Goal: Obtain resource: Download file/media

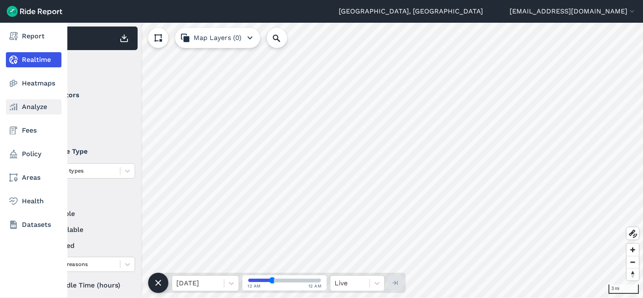
click at [17, 109] on icon at bounding box center [13, 107] width 10 height 10
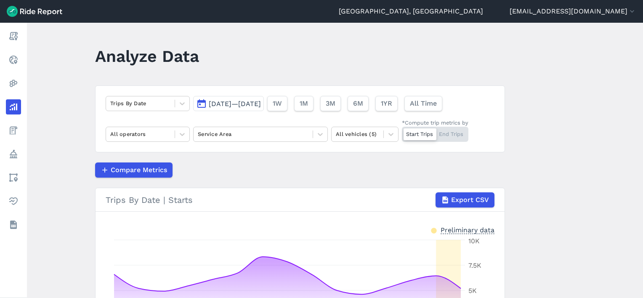
click at [61, 96] on main "Analyze Data Trips By Date [DATE]—[DATE] 1W 1M 3M 6M 1YR All Time All operators…" at bounding box center [335, 160] width 616 height 275
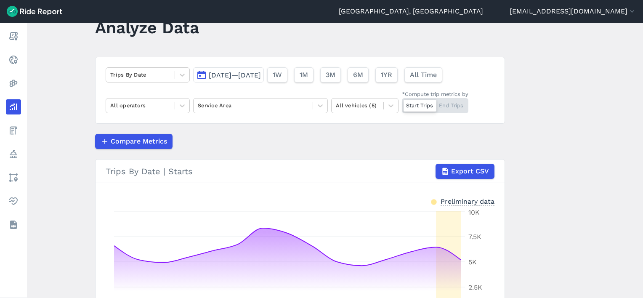
scroll to position [42, 0]
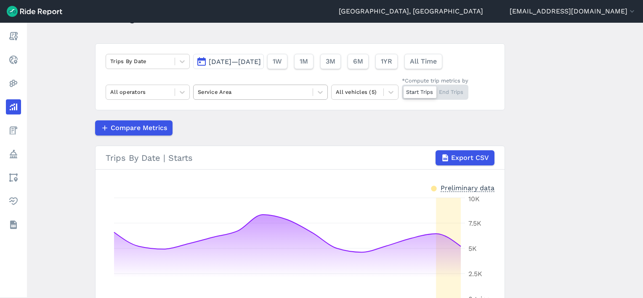
click at [241, 88] on div at bounding box center [253, 92] width 111 height 10
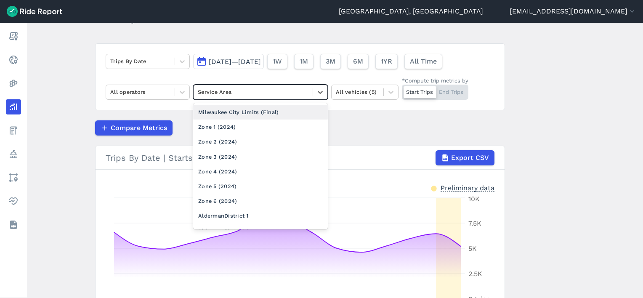
click at [235, 113] on div "Milwaukee City Limits (Final)" at bounding box center [260, 112] width 135 height 15
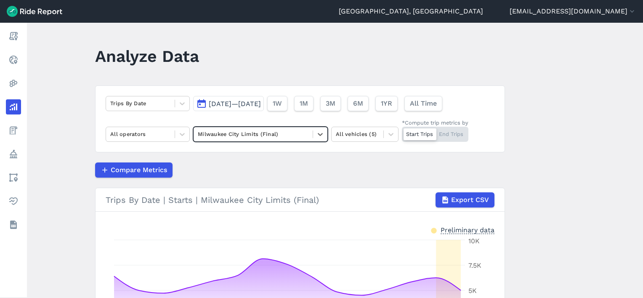
click at [242, 106] on span "[DATE]—[DATE]" at bounding box center [235, 104] width 52 height 8
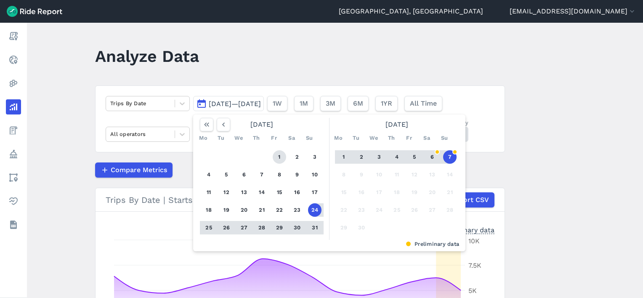
click at [278, 155] on button "1" at bounding box center [279, 156] width 13 height 13
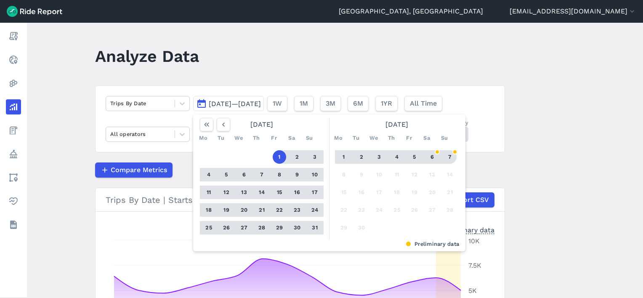
click at [453, 153] on button "7" at bounding box center [449, 156] width 13 height 13
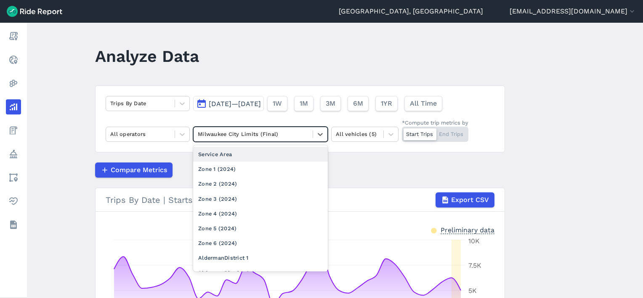
click at [264, 135] on div at bounding box center [253, 134] width 111 height 10
click at [260, 138] on div at bounding box center [253, 134] width 111 height 10
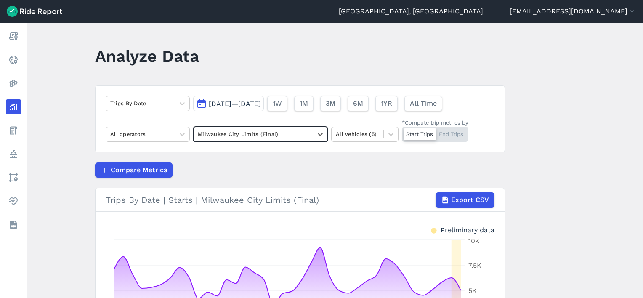
click at [239, 104] on span "[DATE]—[DATE]" at bounding box center [235, 104] width 52 height 8
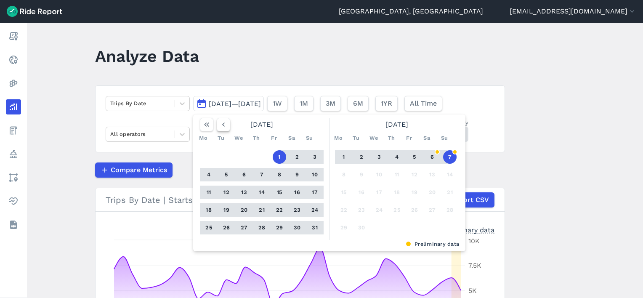
click at [224, 123] on icon "button" at bounding box center [223, 124] width 8 height 8
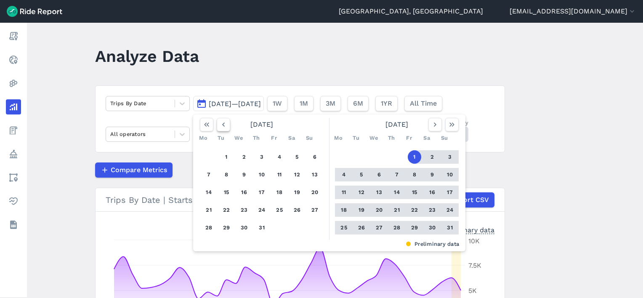
click at [224, 123] on icon "button" at bounding box center [223, 124] width 8 height 8
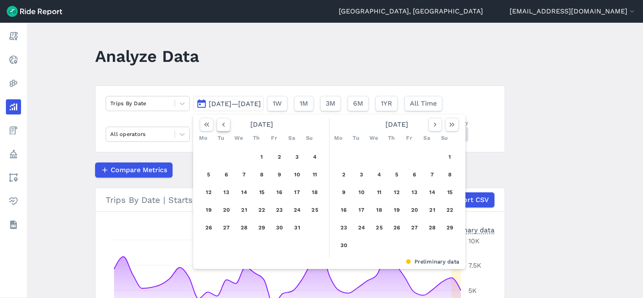
click at [224, 123] on icon "button" at bounding box center [223, 124] width 8 height 8
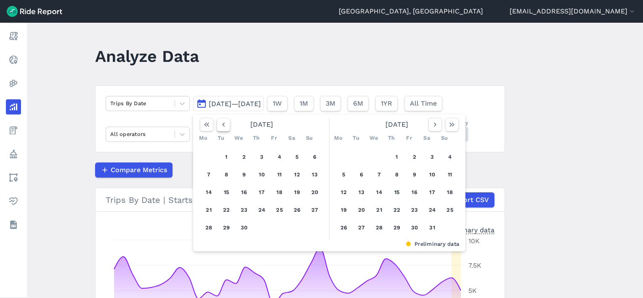
click at [224, 123] on icon "button" at bounding box center [223, 124] width 8 height 8
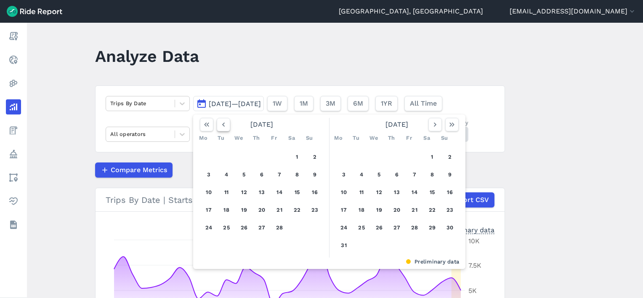
click at [224, 123] on icon "button" at bounding box center [223, 124] width 8 height 8
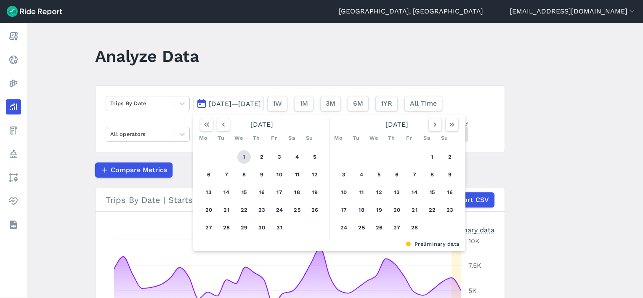
click at [244, 152] on button "1" at bounding box center [243, 156] width 13 height 13
click at [445, 122] on button "button" at bounding box center [451, 124] width 13 height 13
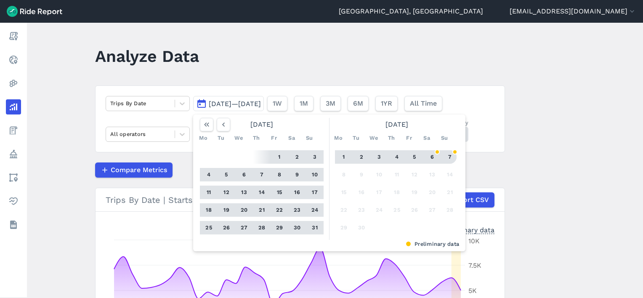
click at [450, 157] on button "7" at bounding box center [449, 156] width 13 height 13
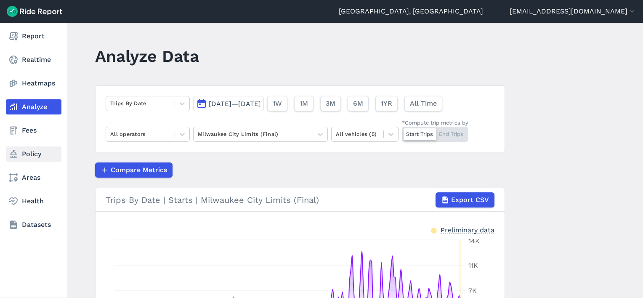
click at [42, 156] on link "Policy" at bounding box center [34, 153] width 56 height 15
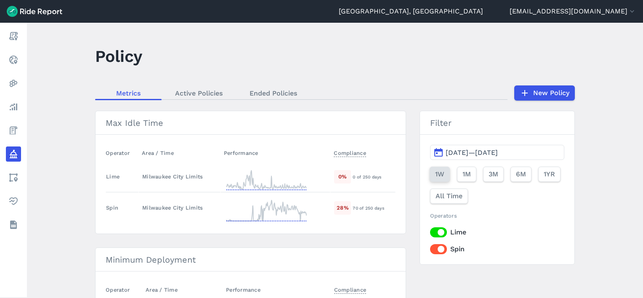
click at [444, 173] on button "1W" at bounding box center [439, 174] width 20 height 15
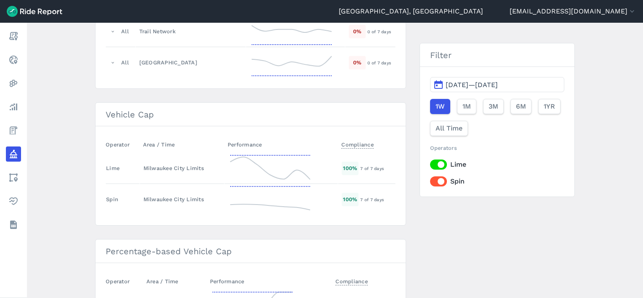
scroll to position [1220, 0]
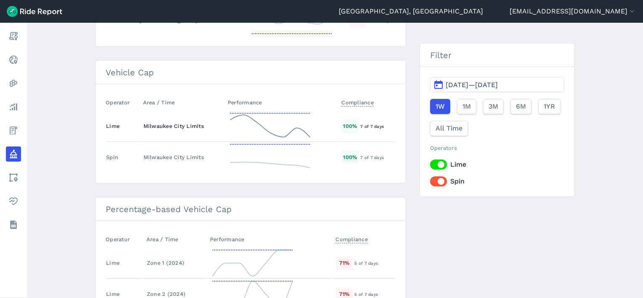
click at [140, 119] on td "Milwaukee City Limits" at bounding box center [182, 126] width 85 height 31
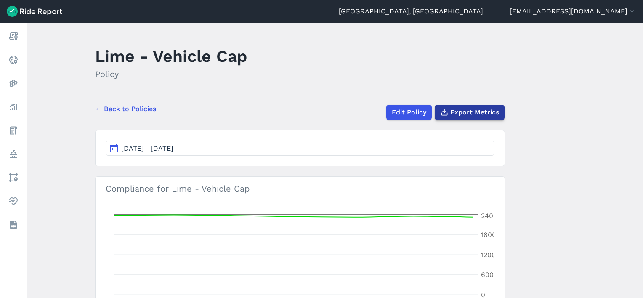
click at [458, 112] on span "Export Metrics" at bounding box center [474, 112] width 49 height 10
click at [529, 151] on main "Lime - Vehicle Cap Policy ← Back to Policies Edit Policy Export Metrics [DATE]—…" at bounding box center [335, 160] width 616 height 275
click at [130, 108] on link "← Back to Policies" at bounding box center [125, 109] width 61 height 10
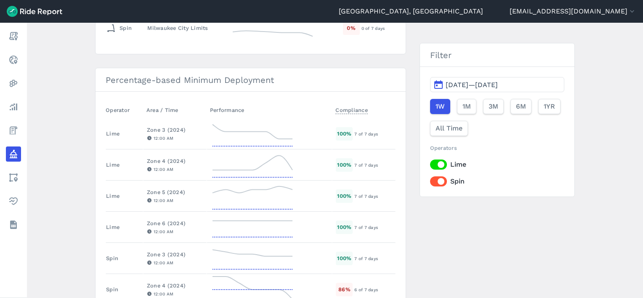
scroll to position [168, 0]
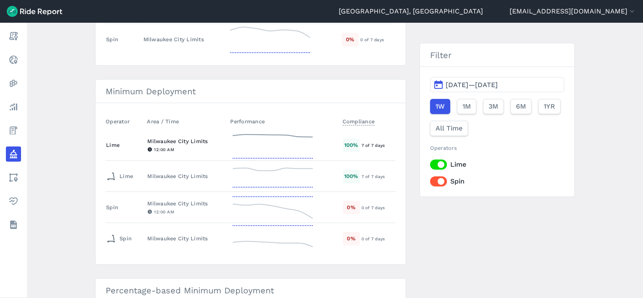
click at [170, 141] on div "Milwaukee City Limits" at bounding box center [185, 141] width 76 height 8
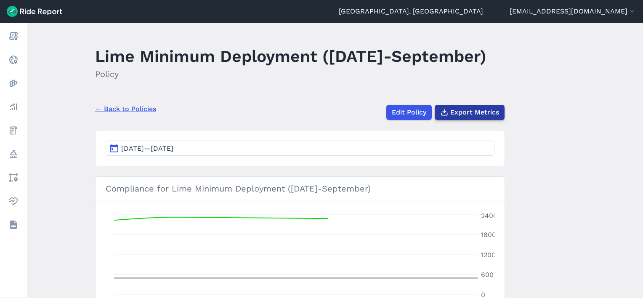
click at [461, 117] on span "Export Metrics" at bounding box center [474, 112] width 49 height 10
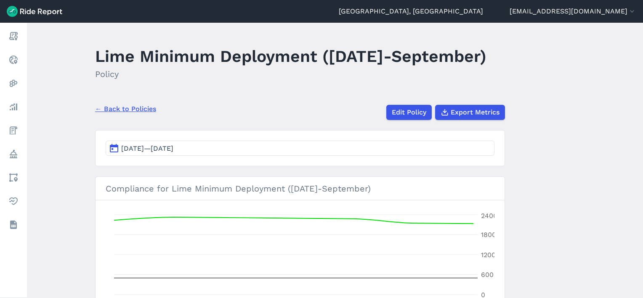
click at [150, 120] on div "← Back to Policies Edit Policy Export Metrics" at bounding box center [300, 109] width 410 height 22
click at [145, 114] on link "← Back to Policies" at bounding box center [125, 109] width 61 height 10
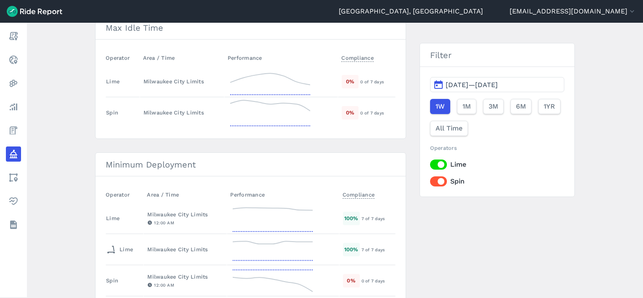
scroll to position [168, 0]
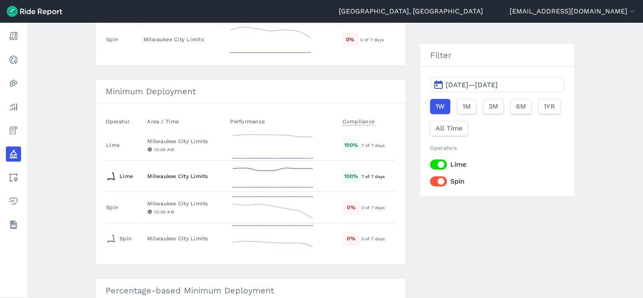
click at [152, 173] on div "Milwaukee City Limits" at bounding box center [185, 176] width 76 height 8
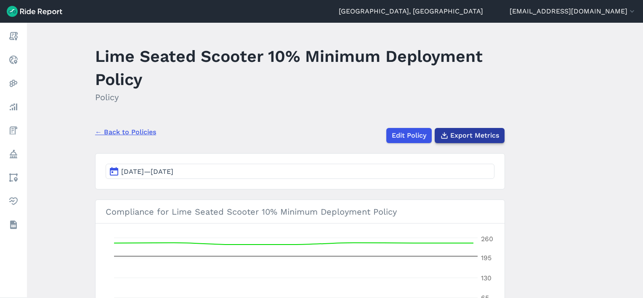
click at [467, 131] on span "Export Metrics" at bounding box center [474, 135] width 49 height 10
click at [125, 123] on div "← Back to Policies Edit Policy Export Metrics" at bounding box center [300, 132] width 410 height 22
click at [130, 135] on link "← Back to Policies" at bounding box center [125, 132] width 61 height 10
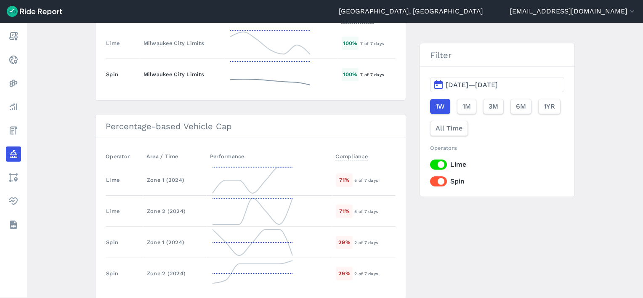
scroll to position [1327, 0]
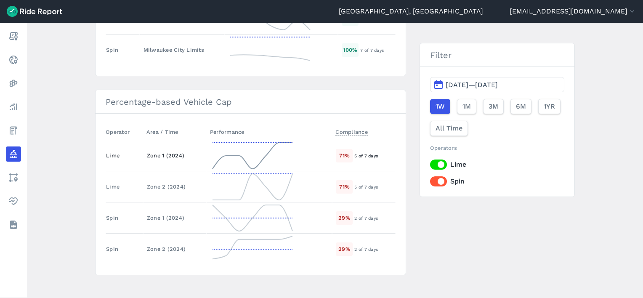
click at [150, 151] on div "Zone 1 (2024)" at bounding box center [175, 155] width 56 height 8
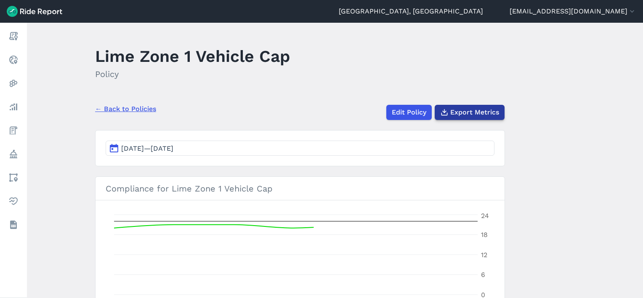
click at [460, 111] on span "Export Metrics" at bounding box center [474, 112] width 49 height 10
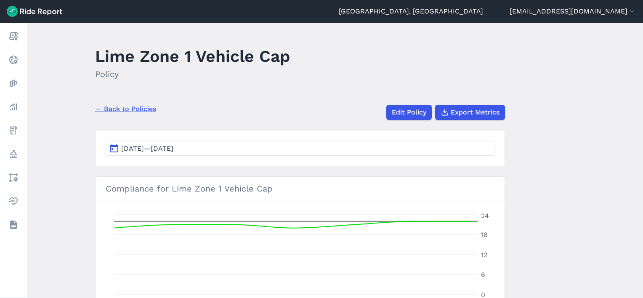
click at [132, 111] on link "← Back to Policies" at bounding box center [125, 109] width 61 height 10
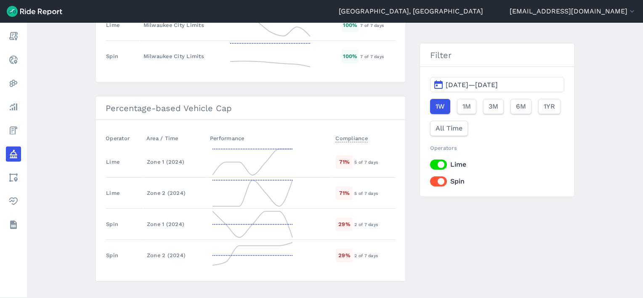
scroll to position [1327, 0]
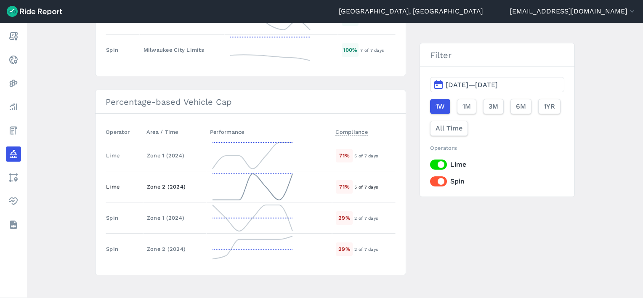
click at [145, 177] on td "Zone 2 (2024)" at bounding box center [175, 186] width 64 height 31
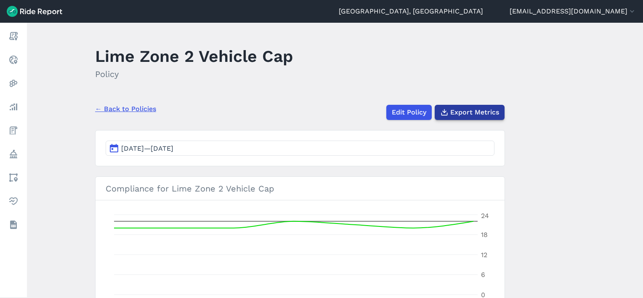
click at [459, 115] on span "Export Metrics" at bounding box center [474, 112] width 49 height 10
click at [136, 108] on link "← Back to Policies" at bounding box center [125, 109] width 61 height 10
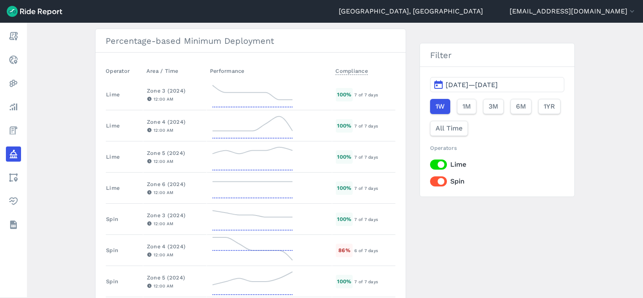
scroll to position [421, 0]
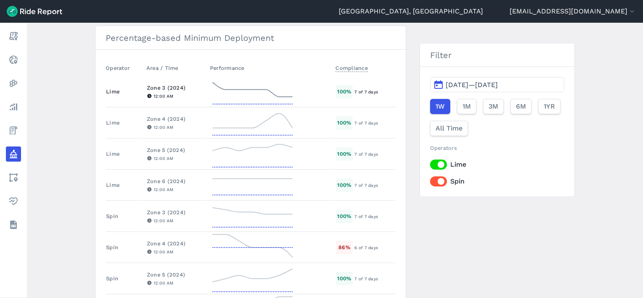
click at [135, 85] on td "Lime" at bounding box center [124, 91] width 37 height 31
click at [155, 86] on div "Zone 3 (2024)" at bounding box center [175, 88] width 56 height 8
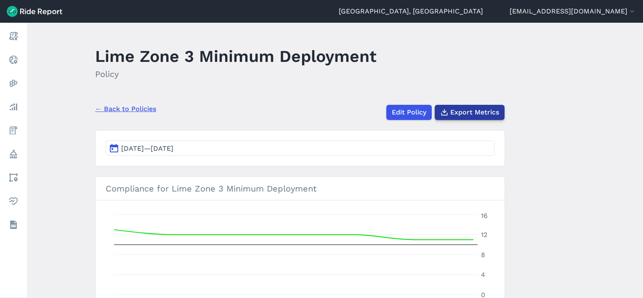
click at [473, 107] on span "Export Metrics" at bounding box center [474, 112] width 49 height 10
click at [135, 109] on link "← Back to Policies" at bounding box center [125, 109] width 61 height 10
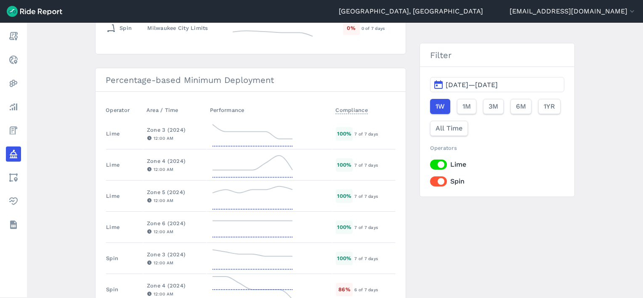
scroll to position [421, 0]
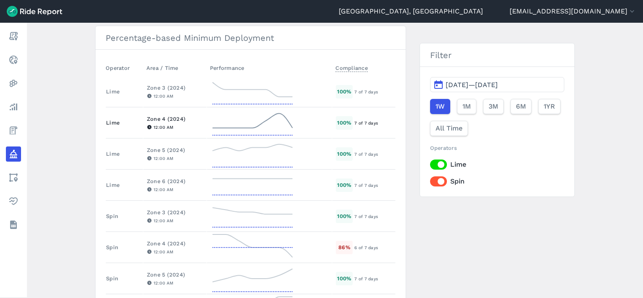
click at [167, 115] on div "Zone 4 (2024)" at bounding box center [175, 119] width 56 height 8
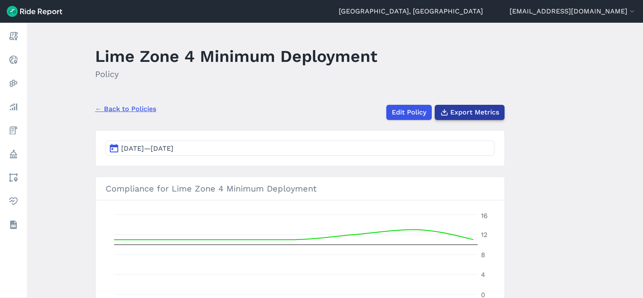
click at [469, 111] on span "Export Metrics" at bounding box center [474, 112] width 49 height 10
click at [112, 112] on link "← Back to Policies" at bounding box center [125, 109] width 61 height 10
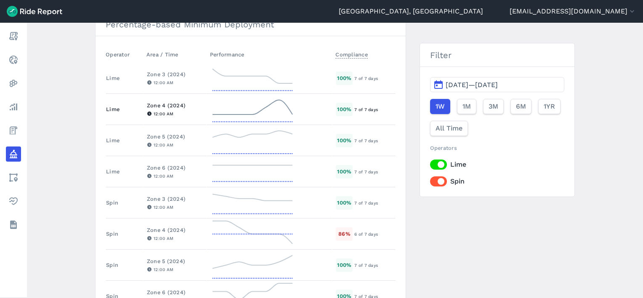
scroll to position [421, 0]
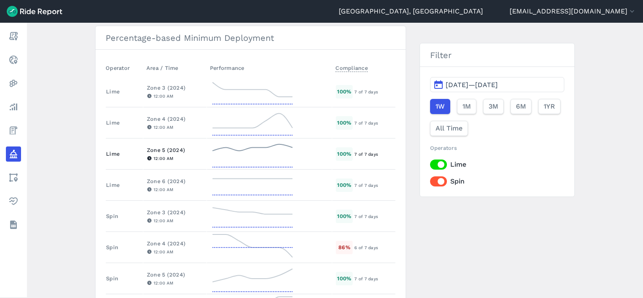
click at [169, 147] on div "Zone 5 (2024)" at bounding box center [175, 150] width 56 height 8
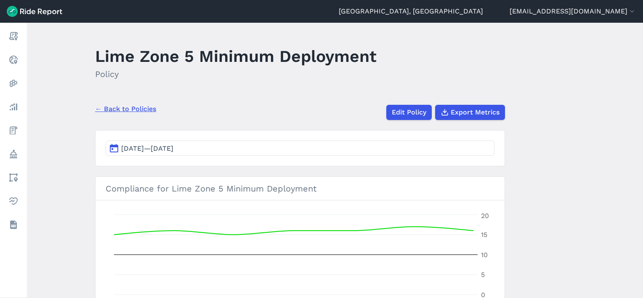
click at [477, 101] on div "← Back to Policies Edit Policy Export Metrics" at bounding box center [300, 109] width 410 height 22
click at [476, 113] on span "Export Metrics" at bounding box center [474, 112] width 49 height 10
click at [129, 111] on link "← Back to Policies" at bounding box center [125, 109] width 61 height 10
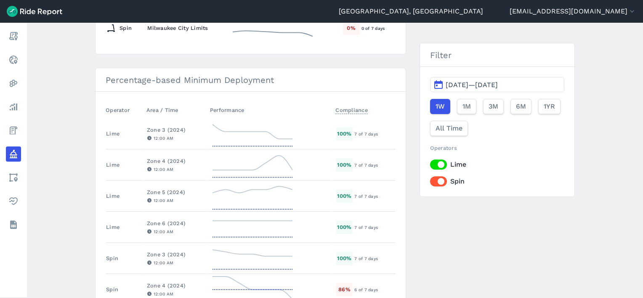
scroll to position [505, 0]
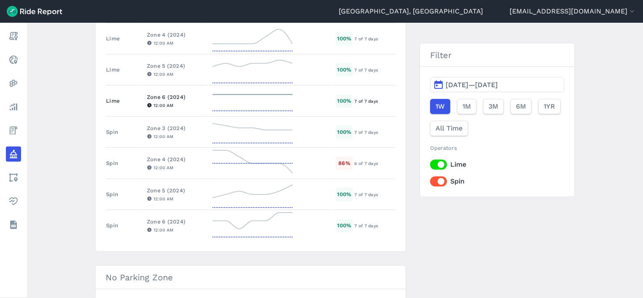
click at [160, 95] on div "Zone 6 (2024)" at bounding box center [175, 97] width 56 height 8
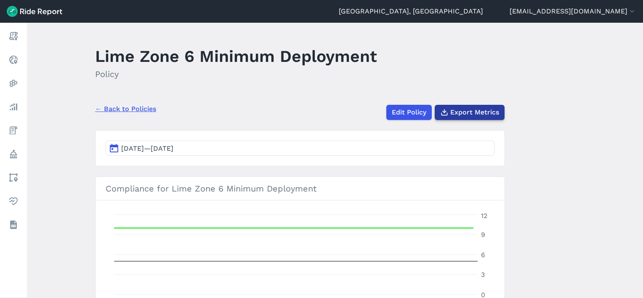
click at [472, 106] on button "Export Metrics" at bounding box center [469, 112] width 70 height 15
click at [130, 104] on link "← Back to Policies" at bounding box center [125, 109] width 61 height 10
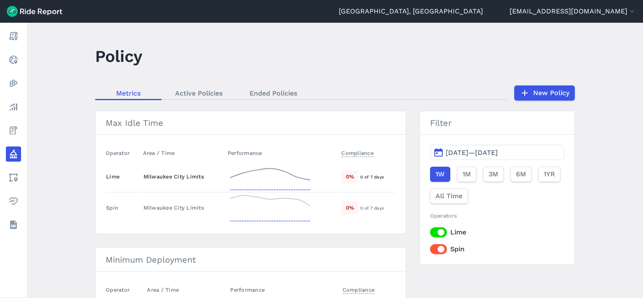
click at [146, 181] on td "Milwaukee City Limits" at bounding box center [182, 176] width 85 height 31
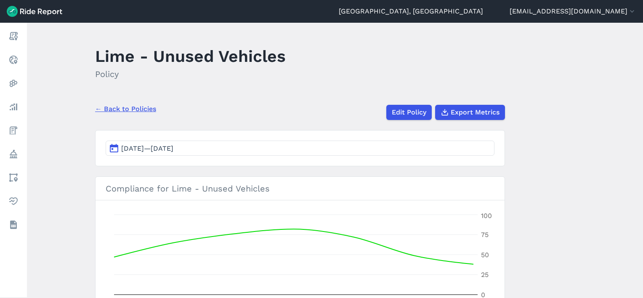
click at [471, 103] on div "← Back to Policies Edit Policy Export Metrics" at bounding box center [300, 109] width 410 height 22
click at [479, 117] on button "Export Metrics" at bounding box center [469, 112] width 70 height 15
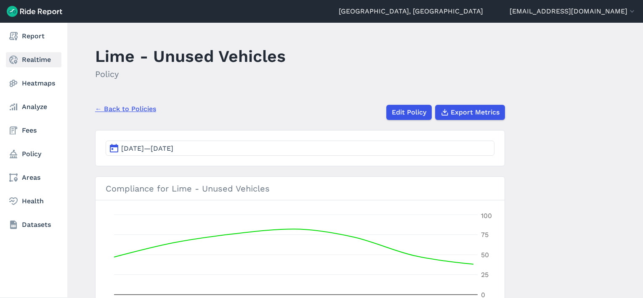
click at [20, 61] on link "Realtime" at bounding box center [34, 59] width 56 height 15
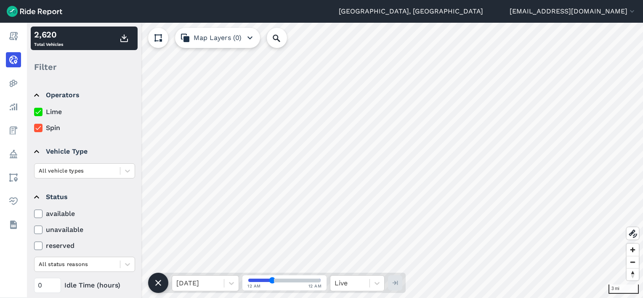
click at [40, 128] on icon at bounding box center [38, 128] width 8 height 8
click at [34, 128] on input "Spin" at bounding box center [34, 125] width 0 height 5
drag, startPoint x: 48, startPoint y: 289, endPoint x: 32, endPoint y: 286, distance: 17.2
click at [32, 288] on details "Status available unavailable reserved All status reasons 0 Idle Time (hours)" at bounding box center [84, 239] width 106 height 114
type input "72"
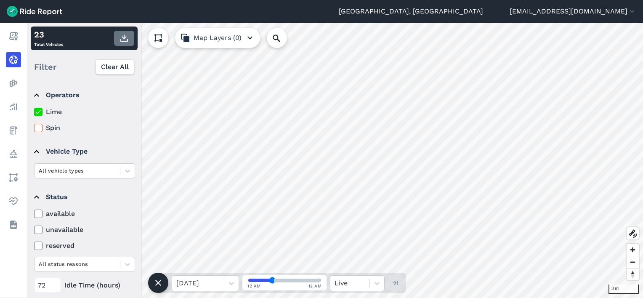
click at [122, 38] on icon "button" at bounding box center [124, 38] width 10 height 10
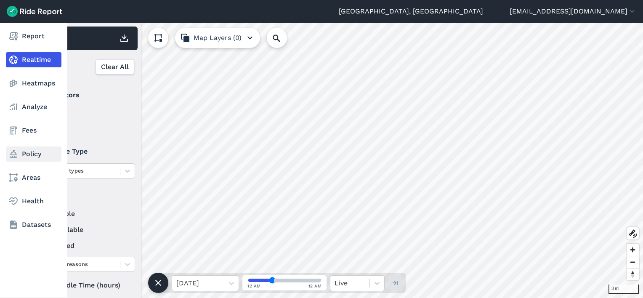
drag, startPoint x: 24, startPoint y: 153, endPoint x: 57, endPoint y: 158, distance: 34.0
click at [24, 153] on link "Policy" at bounding box center [34, 153] width 56 height 15
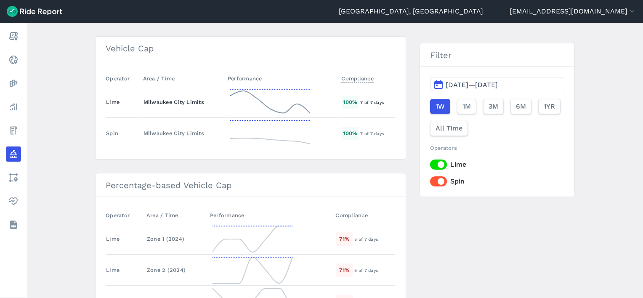
scroll to position [1243, 0]
click at [120, 130] on div "Spin" at bounding box center [121, 134] width 30 height 8
click at [188, 130] on div "Milwaukee City Limits" at bounding box center [181, 134] width 77 height 8
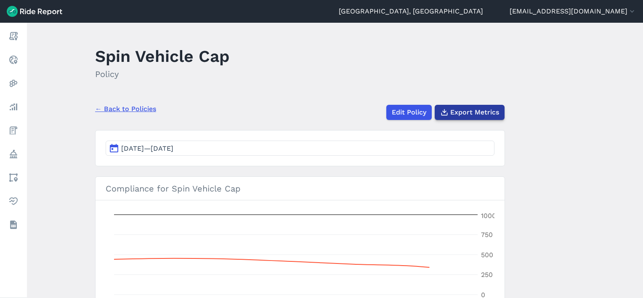
click at [465, 111] on span "Export Metrics" at bounding box center [474, 112] width 49 height 10
click at [131, 107] on link "← Back to Policies" at bounding box center [125, 109] width 61 height 10
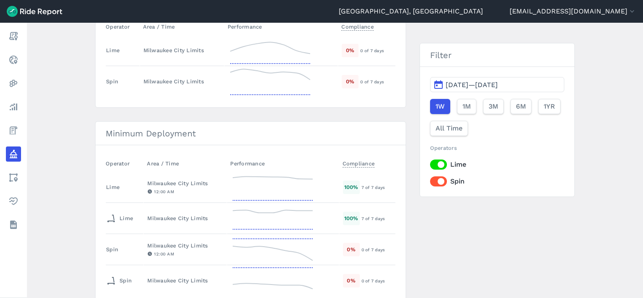
scroll to position [210, 0]
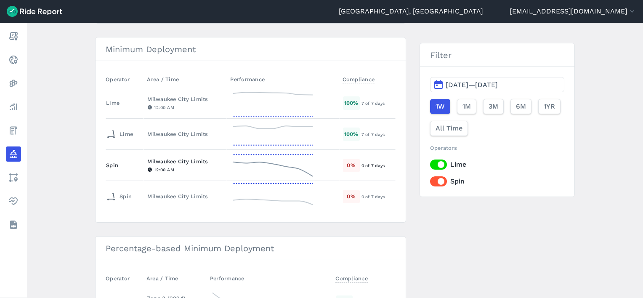
click at [167, 161] on div "Milwaukee City Limits" at bounding box center [185, 161] width 76 height 8
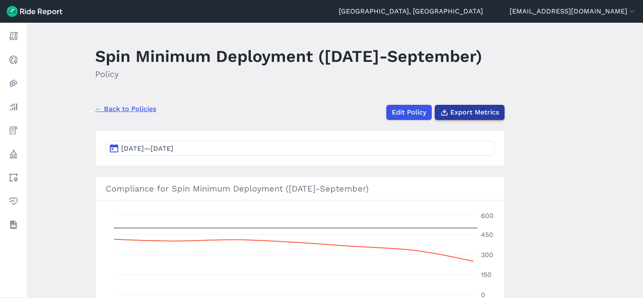
click at [484, 115] on span "Export Metrics" at bounding box center [474, 112] width 49 height 10
click at [113, 111] on link "← Back to Policies" at bounding box center [125, 109] width 61 height 10
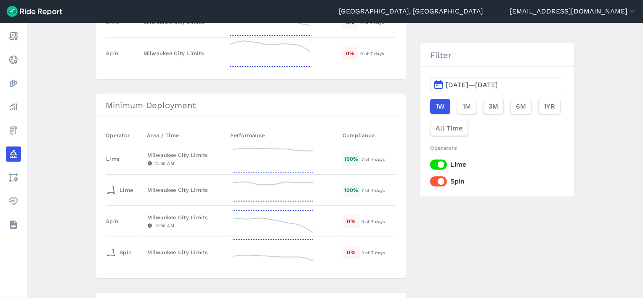
scroll to position [210, 0]
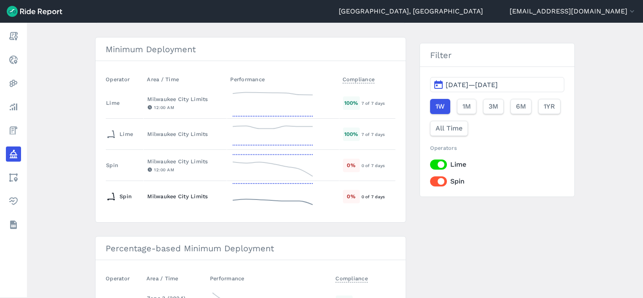
click at [148, 195] on div "Milwaukee City Limits" at bounding box center [185, 196] width 76 height 8
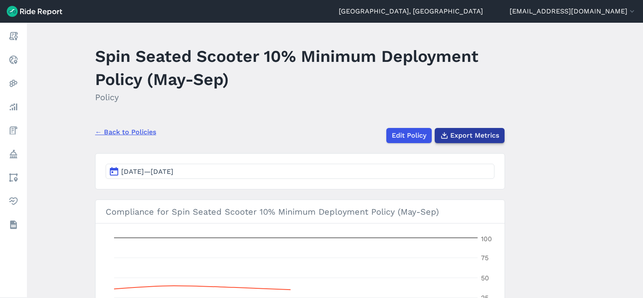
click at [464, 140] on span "Export Metrics" at bounding box center [474, 135] width 49 height 10
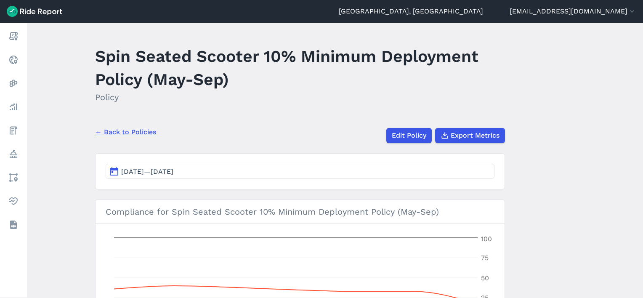
click at [124, 136] on link "← Back to Policies" at bounding box center [125, 132] width 61 height 10
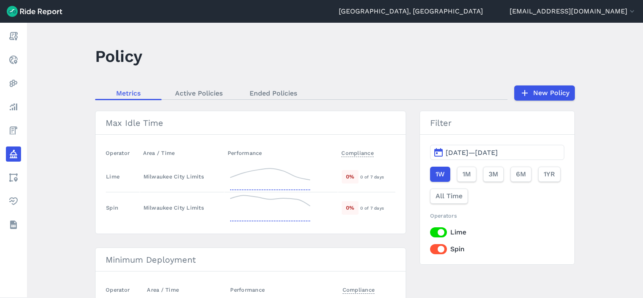
click at [439, 50] on header "Policy" at bounding box center [339, 59] width 489 height 32
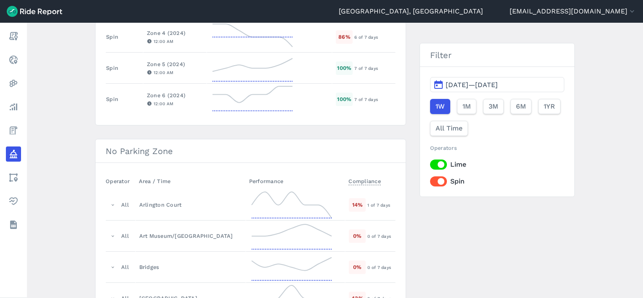
scroll to position [1327, 0]
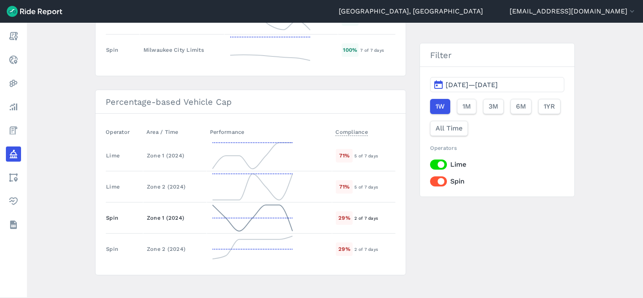
click at [138, 208] on td "Spin" at bounding box center [124, 217] width 37 height 31
click at [168, 214] on div "Zone 1 (2024)" at bounding box center [175, 218] width 56 height 8
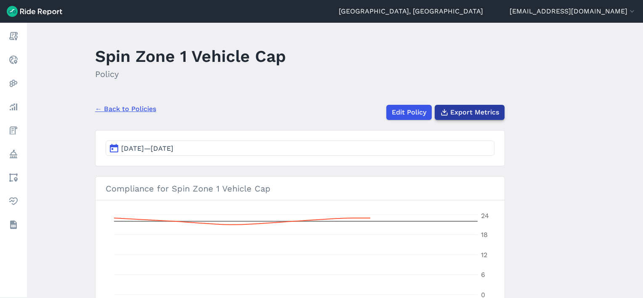
click at [468, 113] on span "Export Metrics" at bounding box center [474, 112] width 49 height 10
click at [118, 111] on link "← Back to Policies" at bounding box center [125, 109] width 61 height 10
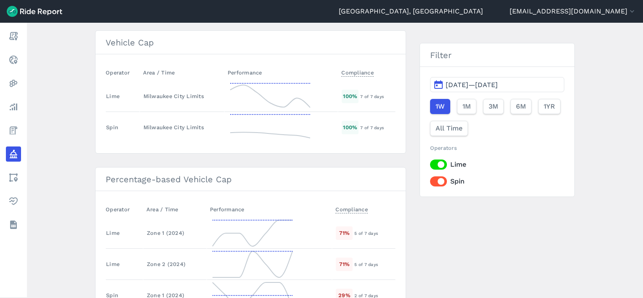
scroll to position [1327, 0]
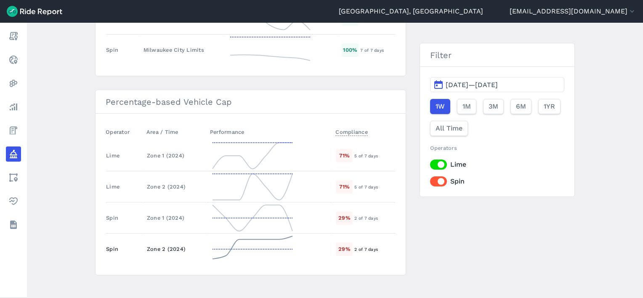
click at [153, 245] on div "Zone 2 (2024)" at bounding box center [175, 249] width 56 height 8
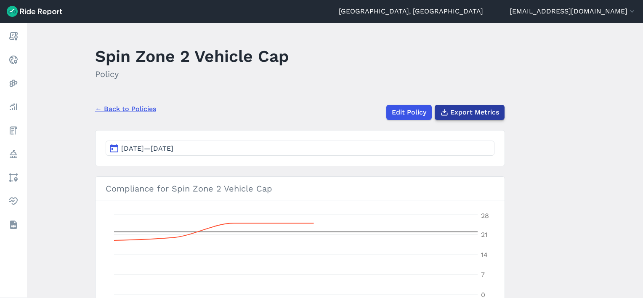
click at [474, 113] on span "Export Metrics" at bounding box center [474, 112] width 49 height 10
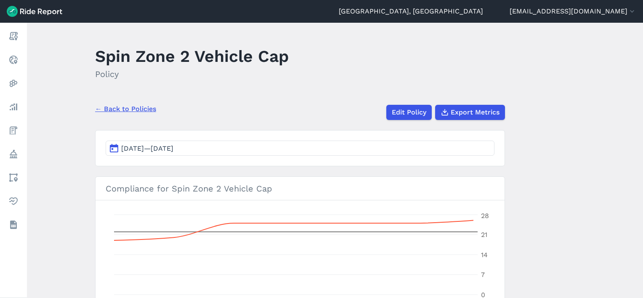
click at [136, 107] on link "← Back to Policies" at bounding box center [125, 109] width 61 height 10
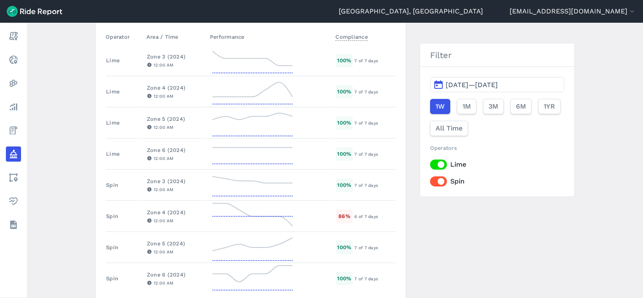
scroll to position [463, 0]
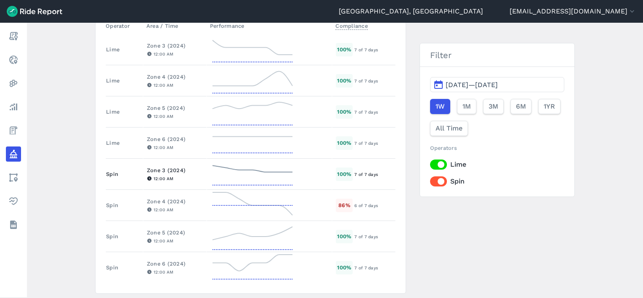
click at [141, 169] on td "Spin" at bounding box center [124, 174] width 37 height 31
click at [159, 167] on div "Zone 3 (2024)" at bounding box center [175, 170] width 56 height 8
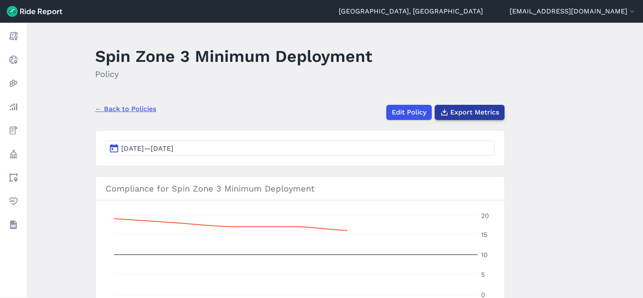
click at [463, 111] on span "Export Metrics" at bounding box center [474, 112] width 49 height 10
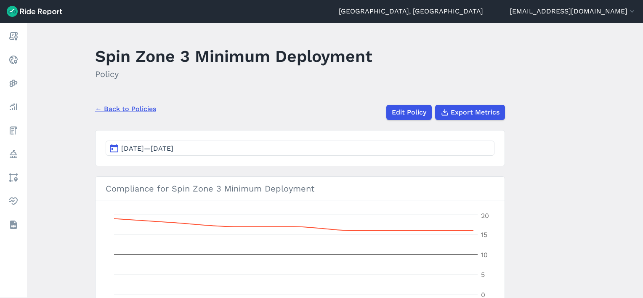
click at [134, 113] on link "← Back to Policies" at bounding box center [125, 109] width 61 height 10
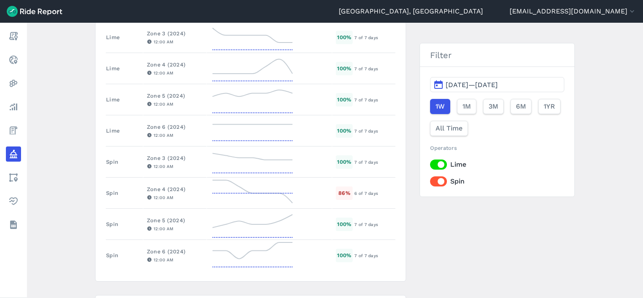
scroll to position [505, 0]
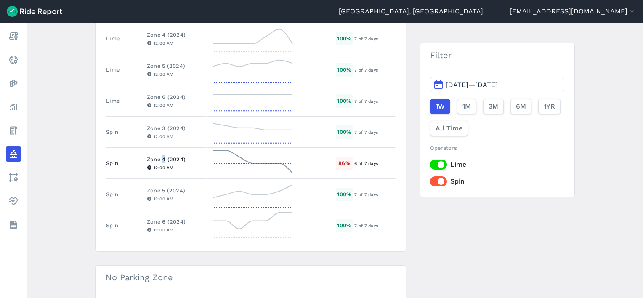
click at [161, 156] on div "Zone 4 (2024)" at bounding box center [175, 159] width 56 height 8
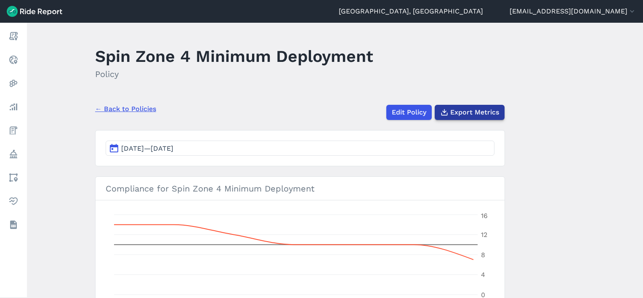
click at [484, 111] on span "Export Metrics" at bounding box center [474, 112] width 49 height 10
click at [121, 106] on link "← Back to Policies" at bounding box center [125, 109] width 61 height 10
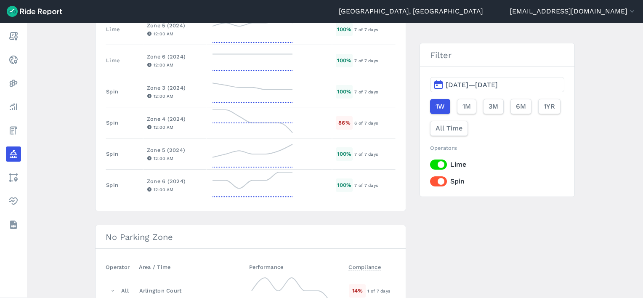
scroll to position [547, 0]
click at [167, 146] on div "Zone 5 (2024)" at bounding box center [175, 148] width 56 height 8
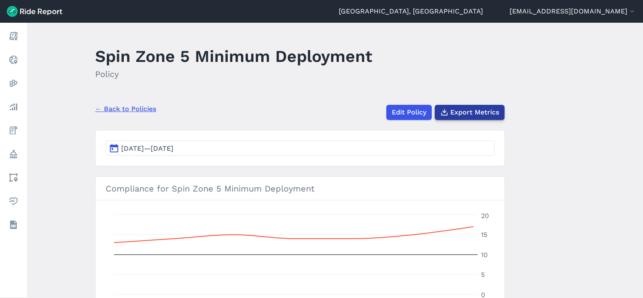
click at [478, 112] on span "Export Metrics" at bounding box center [474, 112] width 49 height 10
click at [145, 110] on link "← Back to Policies" at bounding box center [125, 109] width 61 height 10
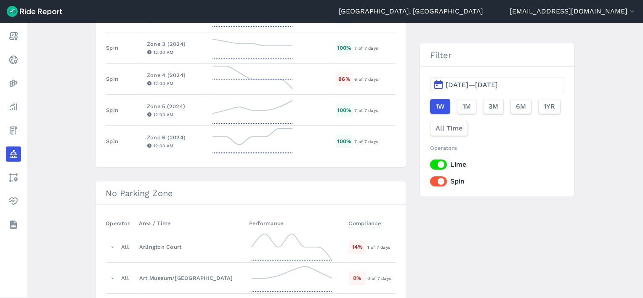
scroll to position [547, 0]
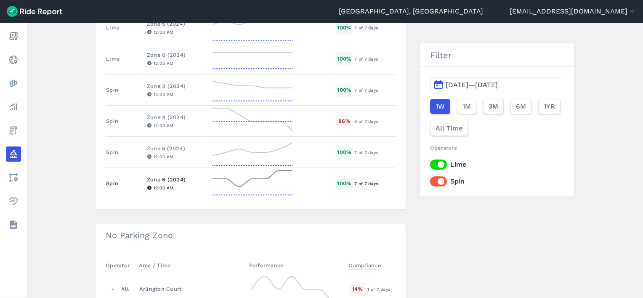
click at [161, 175] on div "Zone 6 (2024)" at bounding box center [175, 179] width 56 height 8
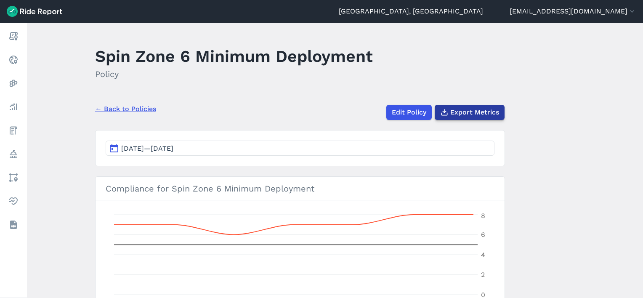
click at [480, 113] on span "Export Metrics" at bounding box center [474, 112] width 49 height 10
click at [139, 106] on link "← Back to Policies" at bounding box center [125, 109] width 61 height 10
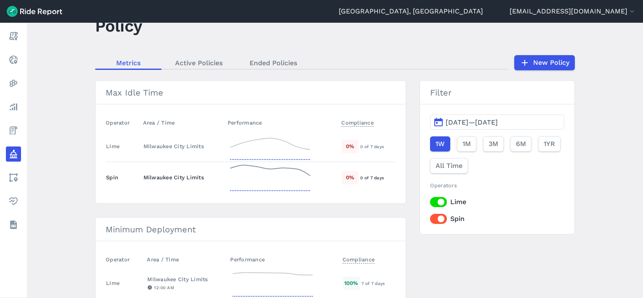
scroll to position [42, 0]
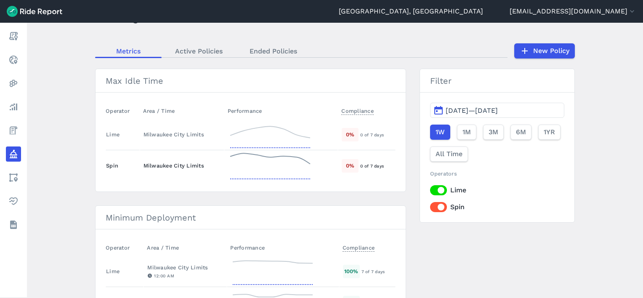
click at [143, 165] on div "Milwaukee City Limits" at bounding box center [181, 165] width 77 height 8
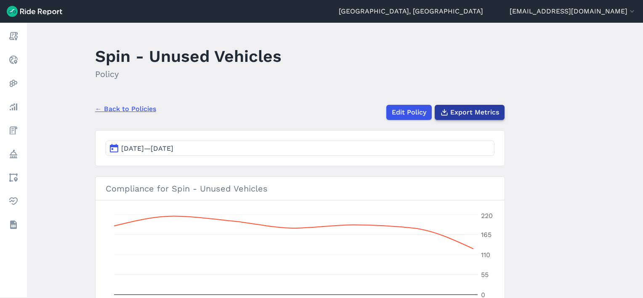
click at [468, 114] on span "Export Metrics" at bounding box center [474, 112] width 49 height 10
click at [109, 101] on div "← Back to Policies Edit Policy Export Metrics" at bounding box center [300, 109] width 410 height 22
click at [112, 108] on link "← Back to Policies" at bounding box center [125, 109] width 61 height 10
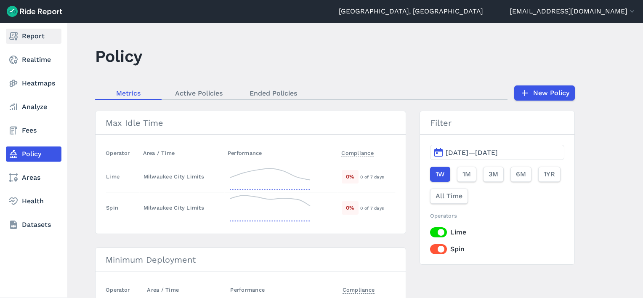
click at [34, 34] on link "Report" at bounding box center [34, 36] width 56 height 15
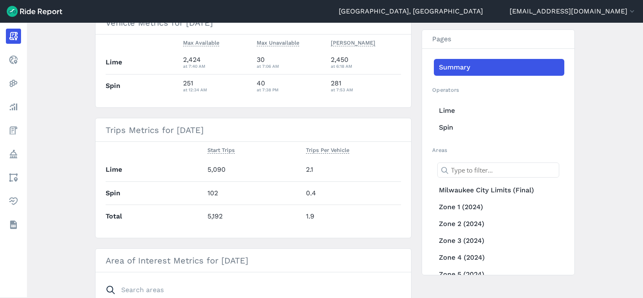
scroll to position [42, 0]
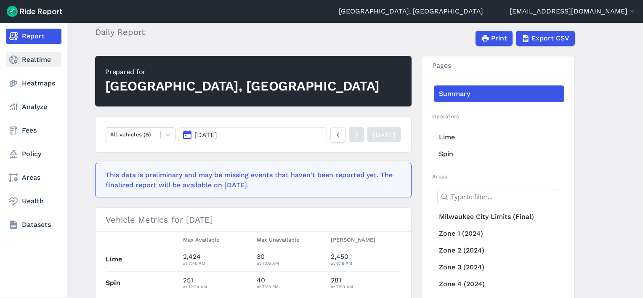
click at [24, 61] on link "Realtime" at bounding box center [34, 59] width 56 height 15
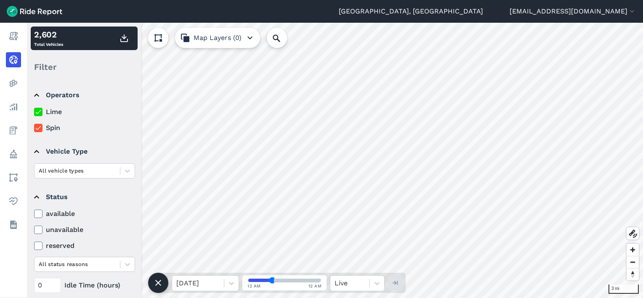
drag, startPoint x: 36, startPoint y: 113, endPoint x: 86, endPoint y: 108, distance: 50.3
click at [35, 112] on use at bounding box center [37, 112] width 5 height 4
click at [34, 112] on input "Lime" at bounding box center [34, 109] width 0 height 5
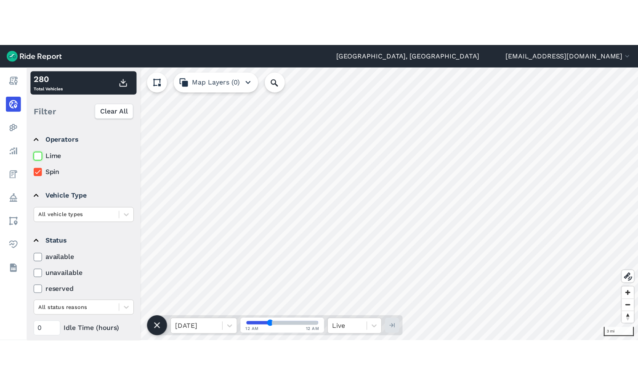
scroll to position [8, 0]
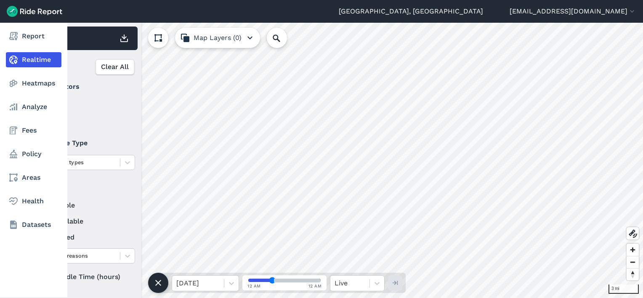
drag, startPoint x: 47, startPoint y: 279, endPoint x: 24, endPoint y: 280, distance: 23.6
click at [26, 281] on div "Report Realtime Heatmaps Analyze Fees Policy Areas Health Datasets 3 mi 246 Tot…" at bounding box center [321, 160] width 643 height 275
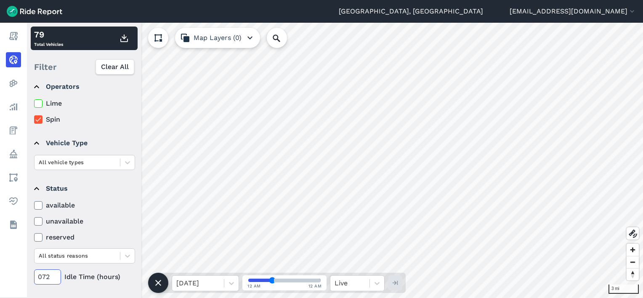
click at [57, 277] on input "71" at bounding box center [47, 276] width 27 height 15
type input "72"
click at [56, 274] on input "72" at bounding box center [47, 276] width 27 height 15
click at [125, 37] on use "button" at bounding box center [124, 38] width 8 height 8
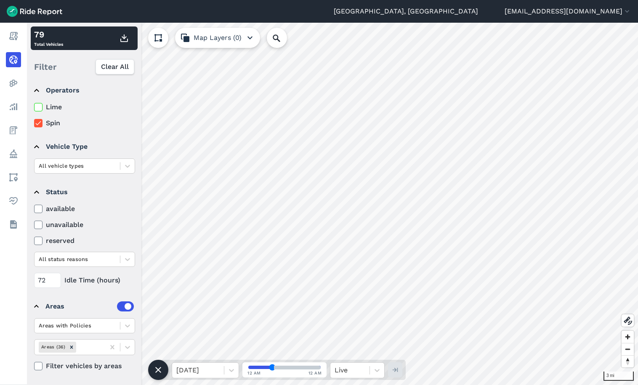
scroll to position [5, 0]
